Goal: Transaction & Acquisition: Register for event/course

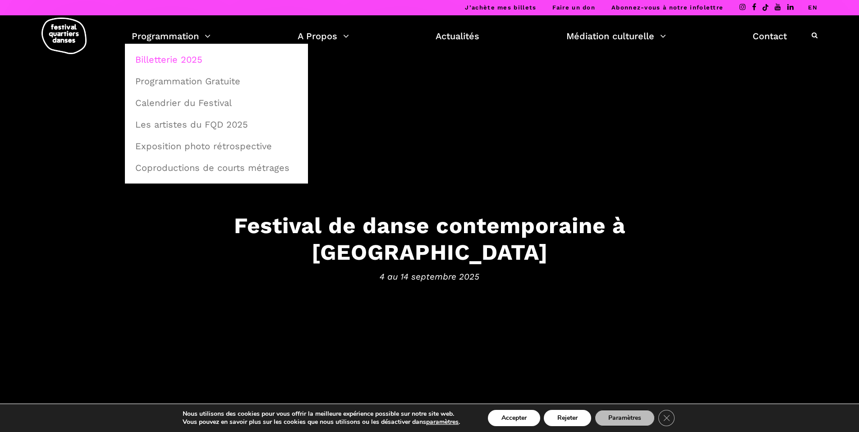
click at [179, 62] on link "Billetterie 2025" at bounding box center [216, 59] width 173 height 21
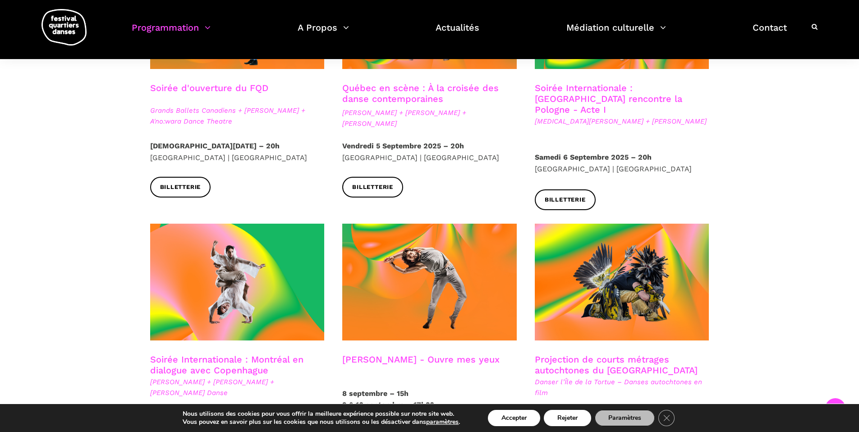
scroll to position [241, 0]
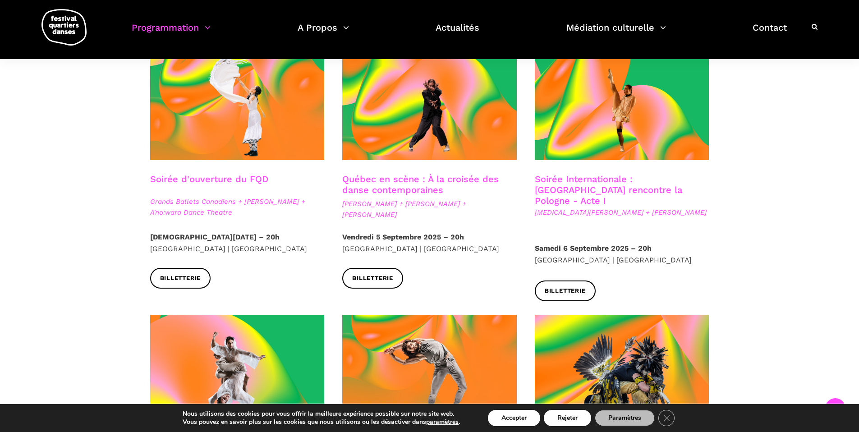
click at [418, 191] on link "Québec en scène : À la croisée des danse contemporaines" at bounding box center [420, 185] width 157 height 22
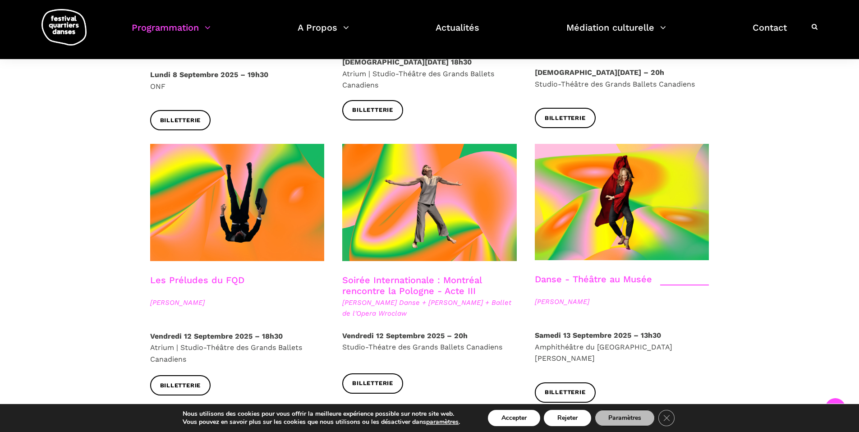
scroll to position [1019, 0]
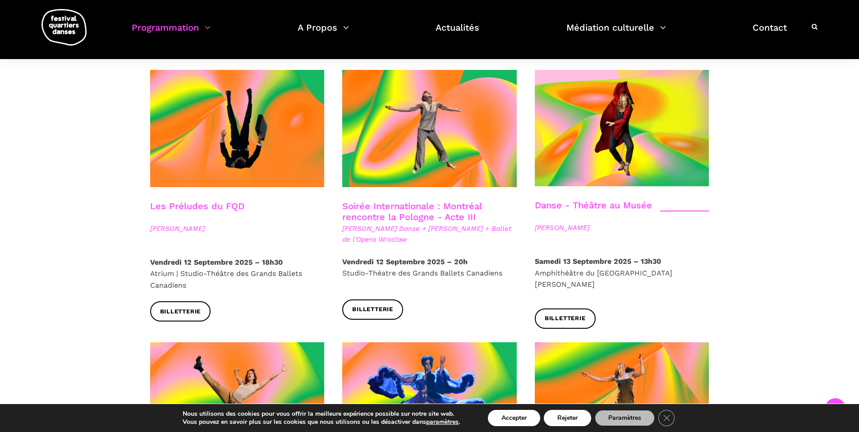
click at [222, 201] on link "Les Préludes du FQD" at bounding box center [197, 206] width 94 height 11
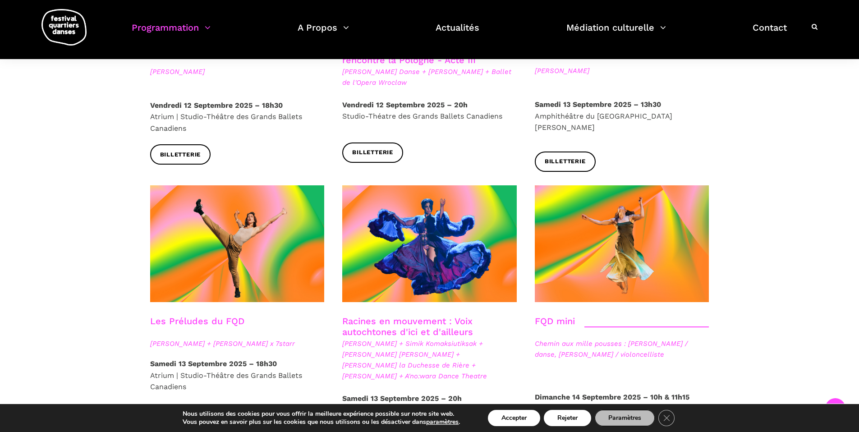
scroll to position [1159, 0]
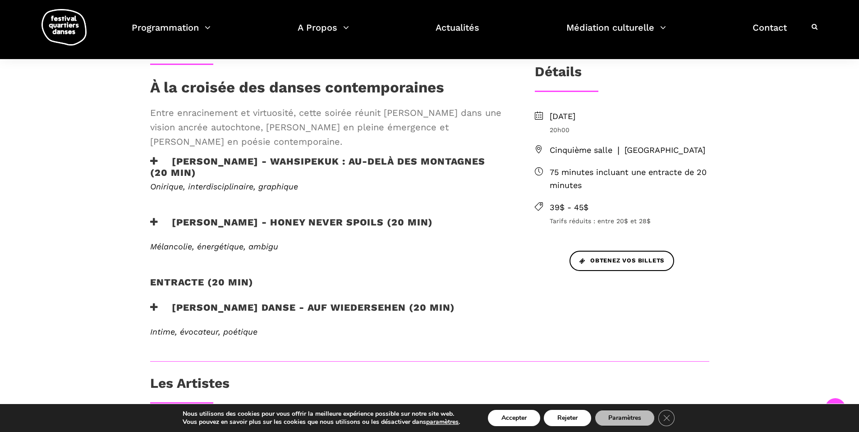
scroll to position [216, 0]
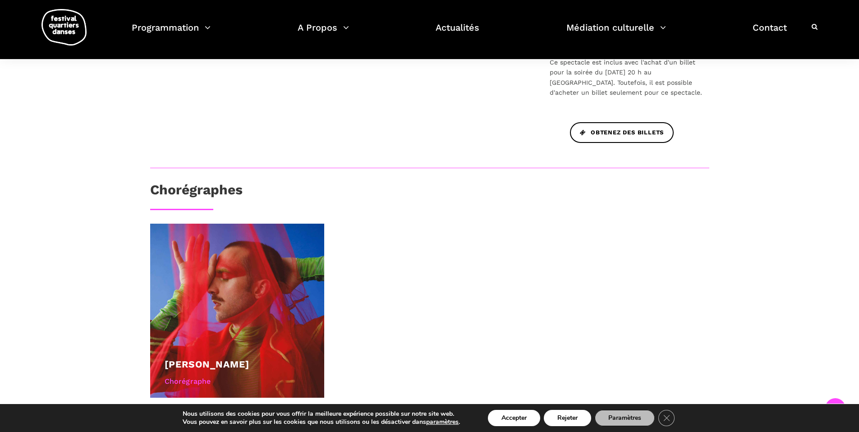
scroll to position [440, 0]
